Goal: Task Accomplishment & Management: Manage account settings

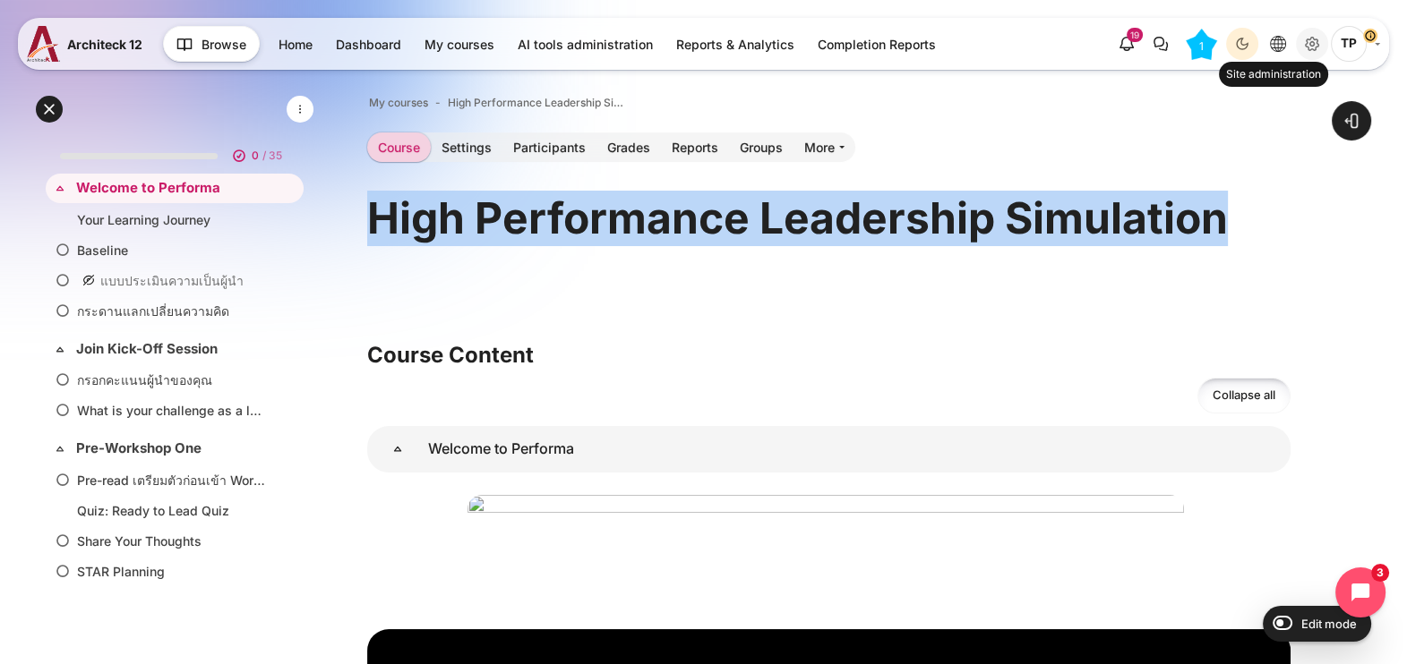
click at [1307, 49] on icon "Site administration" at bounding box center [1311, 43] width 21 height 21
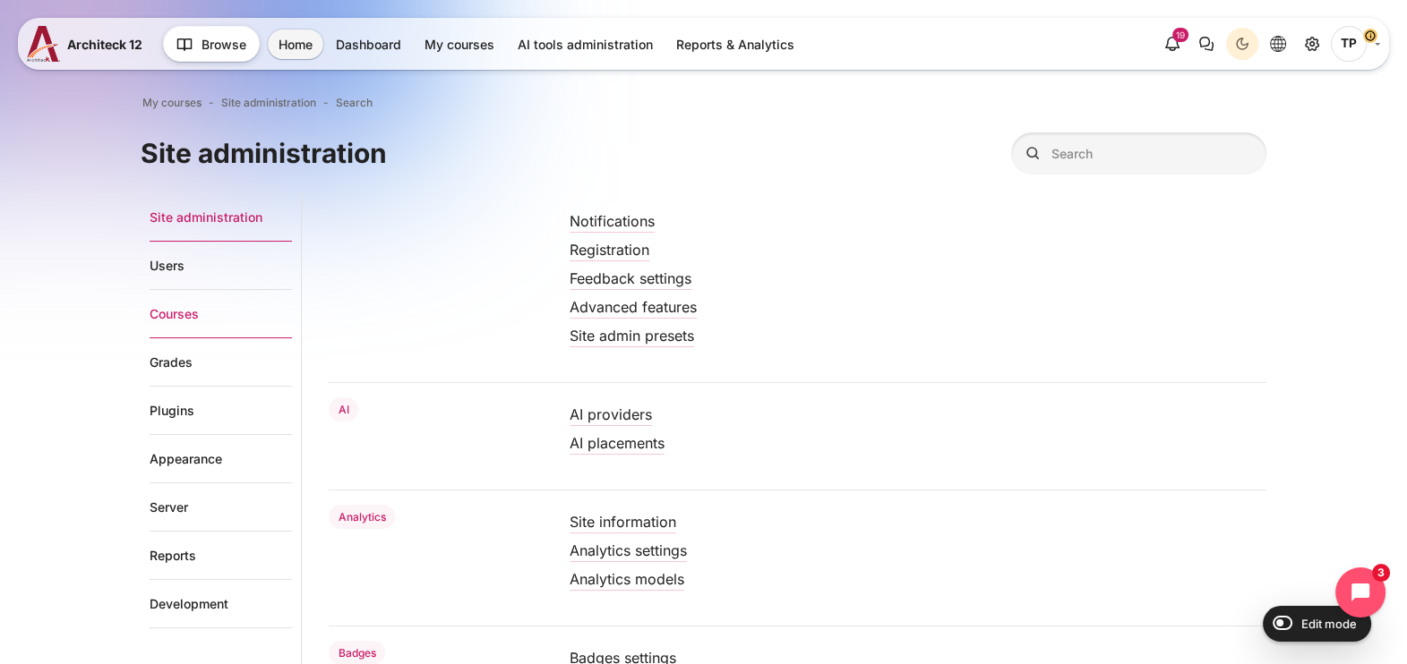
click at [171, 313] on link "Courses" at bounding box center [221, 314] width 142 height 48
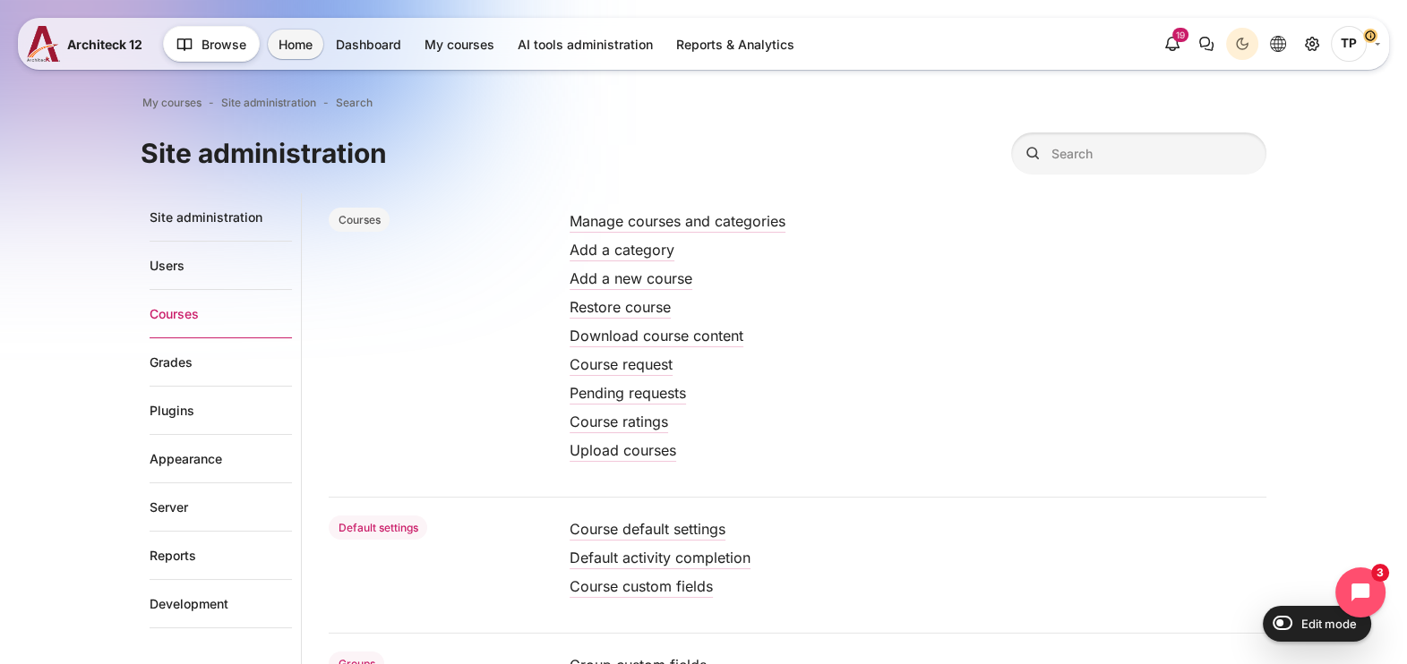
click at [748, 201] on div "Notifications Registration Feedback settings Advanced features Site admin prese…" at bounding box center [784, 610] width 964 height 834
click at [721, 219] on link "Manage courses and categories" at bounding box center [678, 221] width 216 height 18
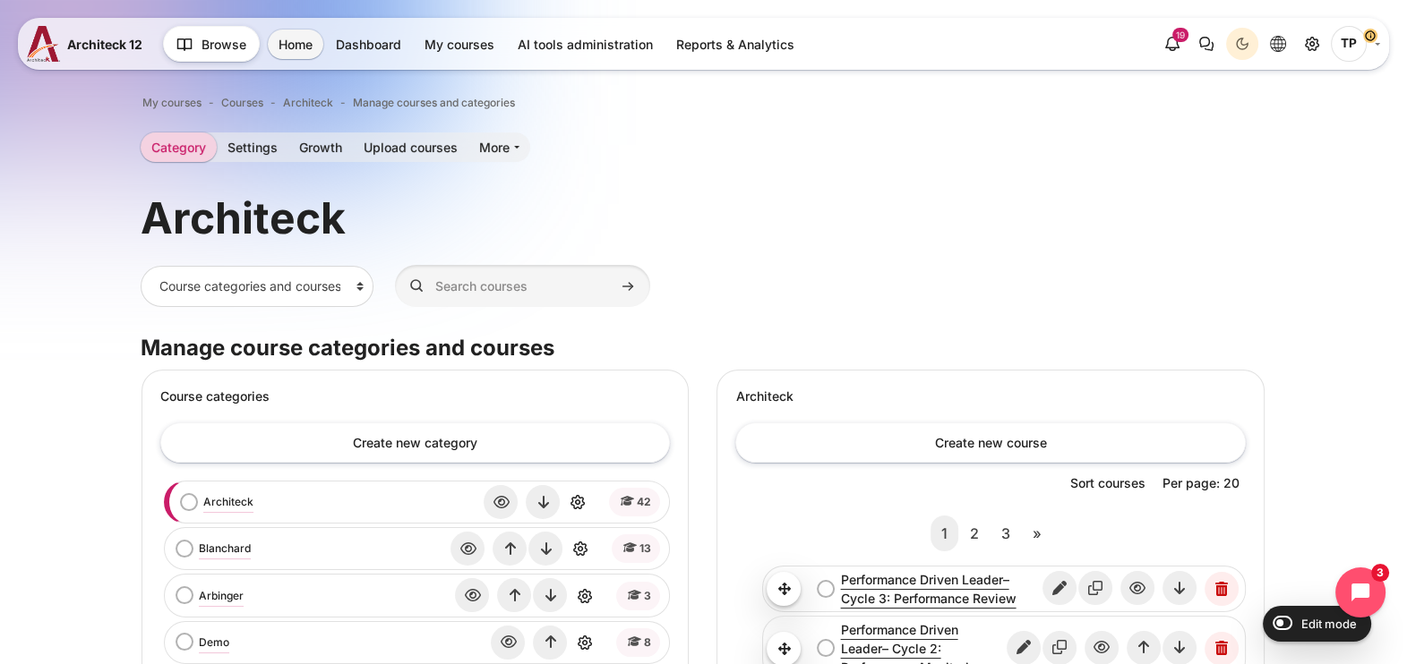
click at [524, 293] on input "Search courses" at bounding box center [522, 286] width 255 height 42
type input "d"
type input "Experience"
click at [614, 273] on button "Search courses" at bounding box center [627, 286] width 27 height 27
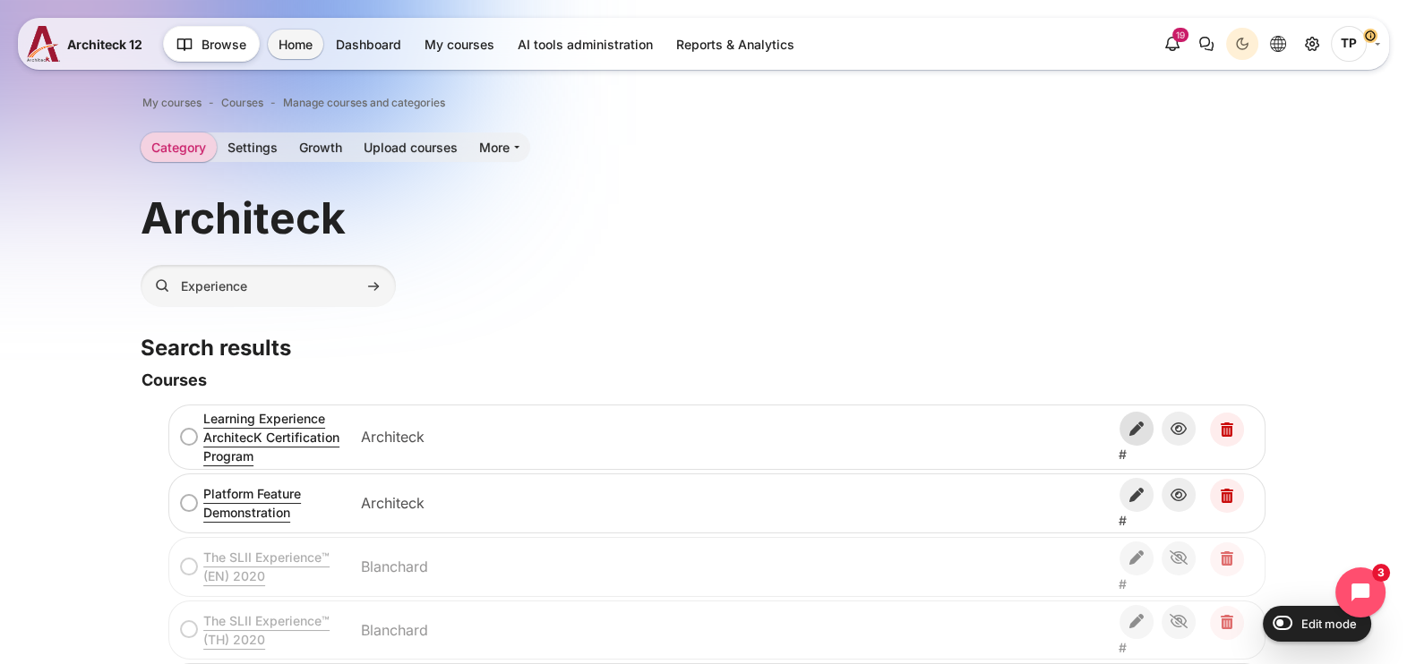
click at [1132, 425] on icon "Edit" at bounding box center [1136, 429] width 34 height 34
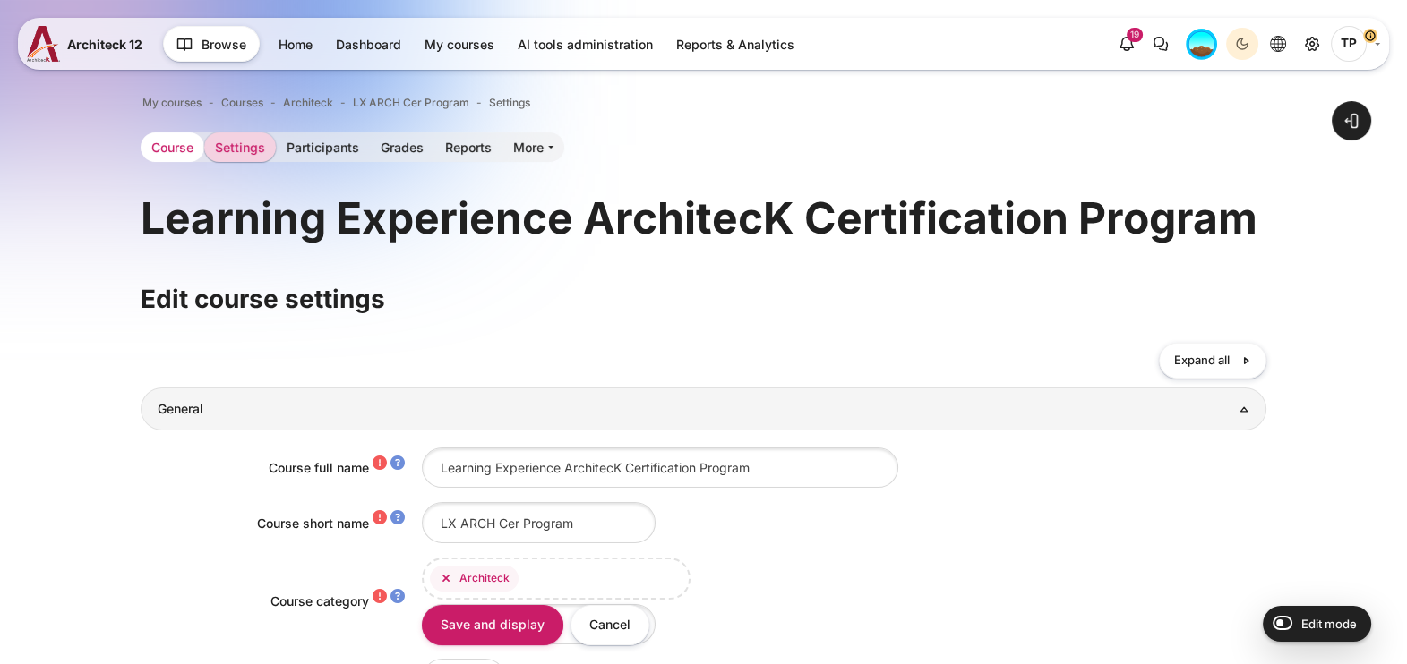
click at [159, 141] on link "Course" at bounding box center [173, 148] width 64 height 30
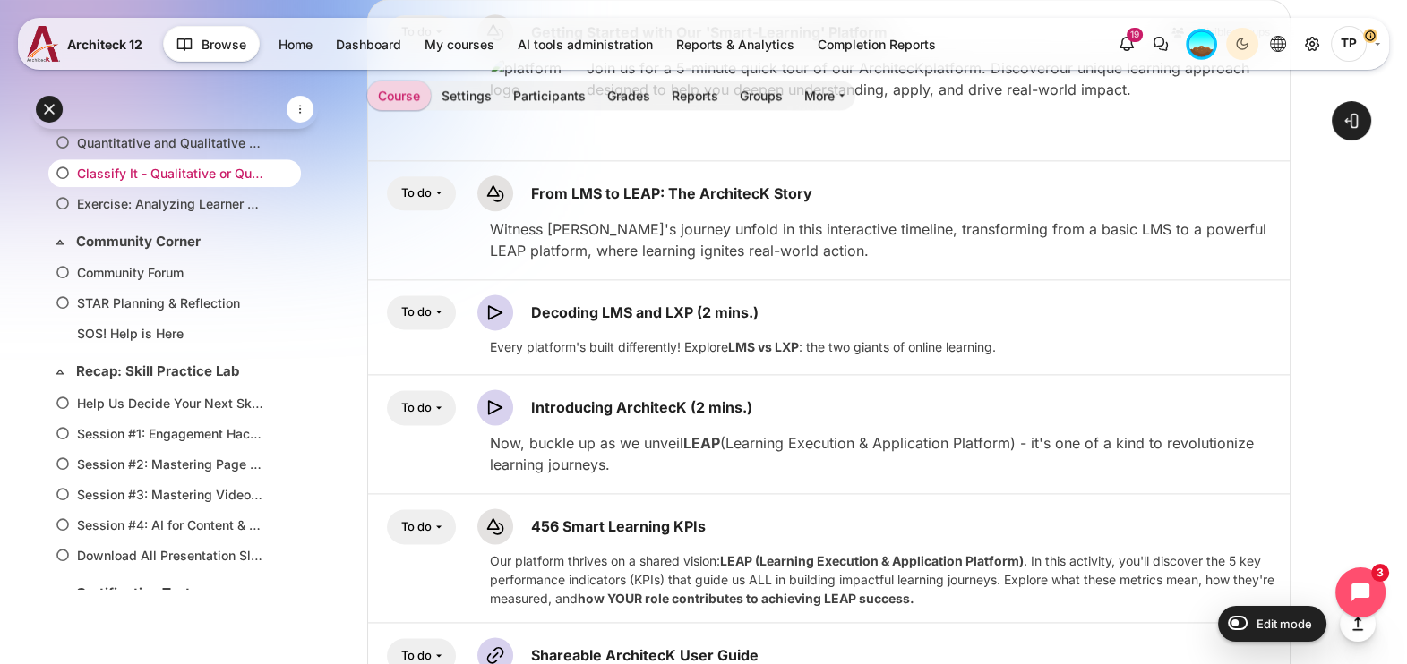
scroll to position [1694, 0]
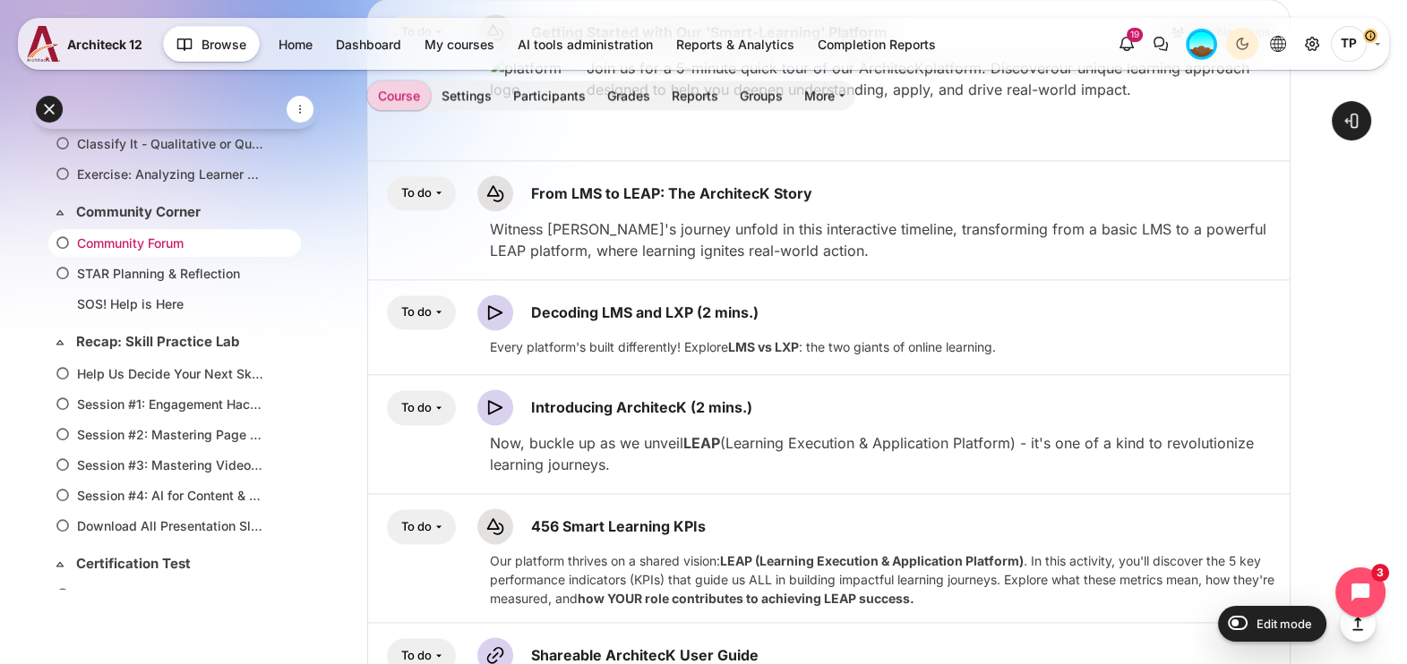
click at [118, 234] on link "Community Forum" at bounding box center [171, 243] width 188 height 19
